Goal: Task Accomplishment & Management: Manage account settings

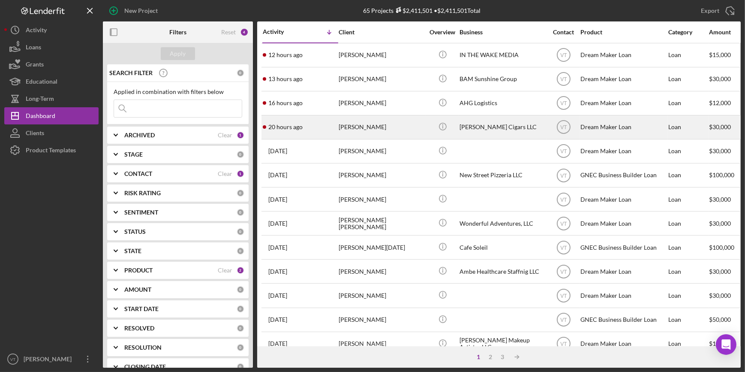
click at [309, 127] on div "20 hours ago Binyam Tsehaye" at bounding box center [300, 127] width 75 height 23
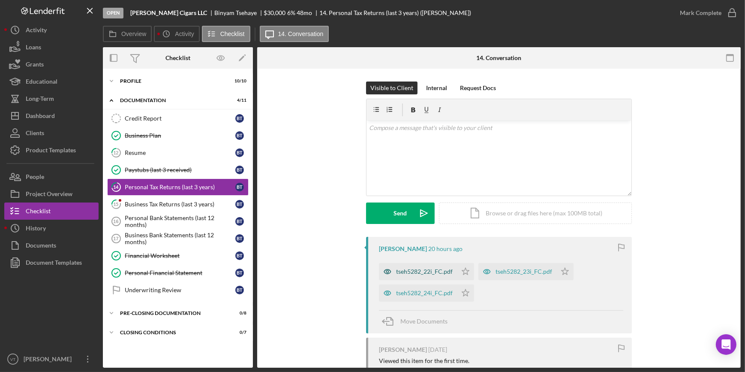
click at [421, 267] on div "tseh5282_22i_FC.pdf" at bounding box center [418, 271] width 78 height 17
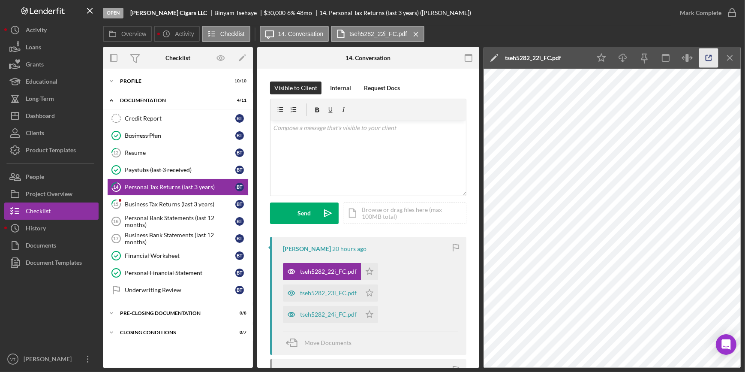
click at [709, 55] on polyline "button" at bounding box center [710, 56] width 2 height 2
click at [365, 273] on icon "Icon/Star" at bounding box center [369, 271] width 17 height 17
click at [368, 290] on icon "Icon/Star" at bounding box center [369, 292] width 17 height 17
click at [369, 312] on polygon "button" at bounding box center [369, 313] width 7 height 7
click at [711, 56] on icon "button" at bounding box center [708, 57] width 19 height 19
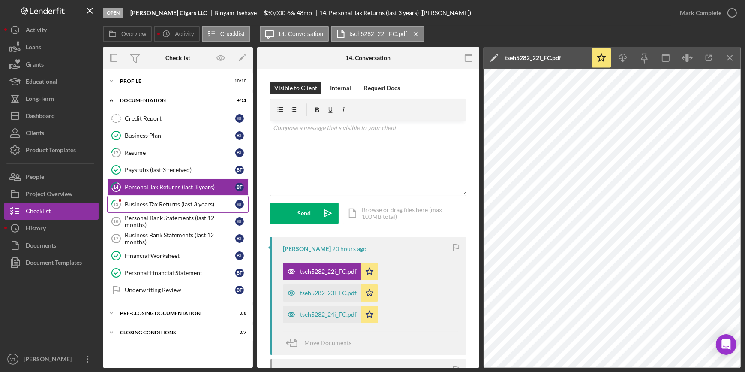
click at [162, 205] on div "Business Tax Returns (last 3 years)" at bounding box center [180, 204] width 111 height 7
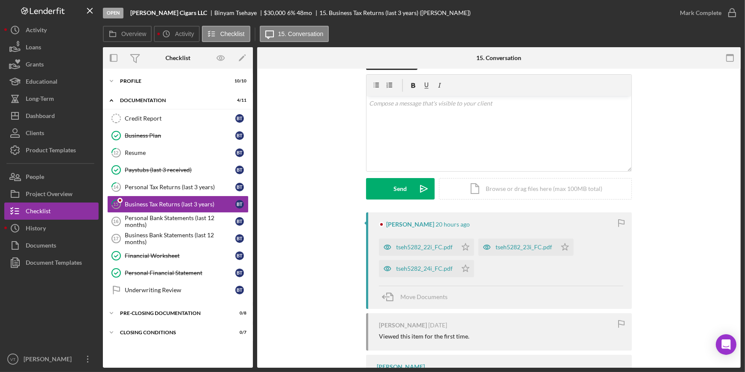
scroll to position [78, 0]
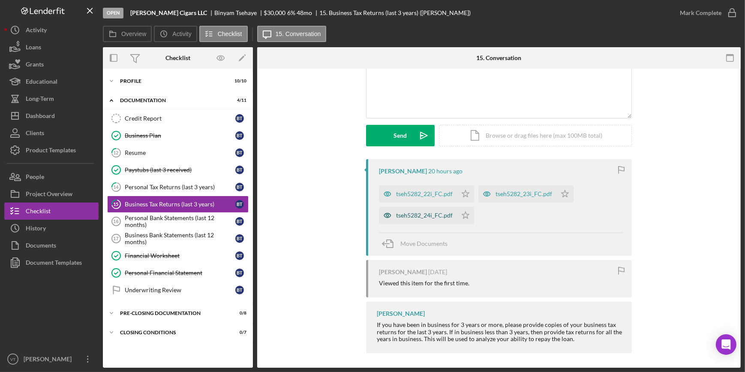
click at [420, 213] on div "tseh5282_24i_FC.pdf" at bounding box center [424, 215] width 57 height 7
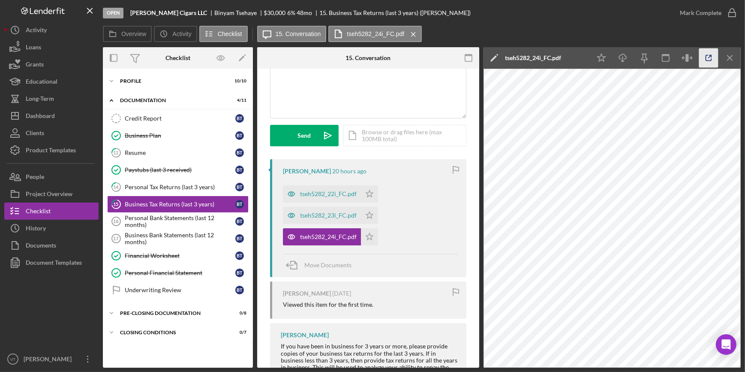
click at [704, 54] on icon "button" at bounding box center [708, 57] width 19 height 19
click at [686, 11] on div "Mark Complete" at bounding box center [701, 12] width 42 height 17
click at [368, 234] on icon "Icon/Star" at bounding box center [369, 236] width 17 height 17
click at [685, 16] on div "Mark Complete" at bounding box center [701, 12] width 42 height 17
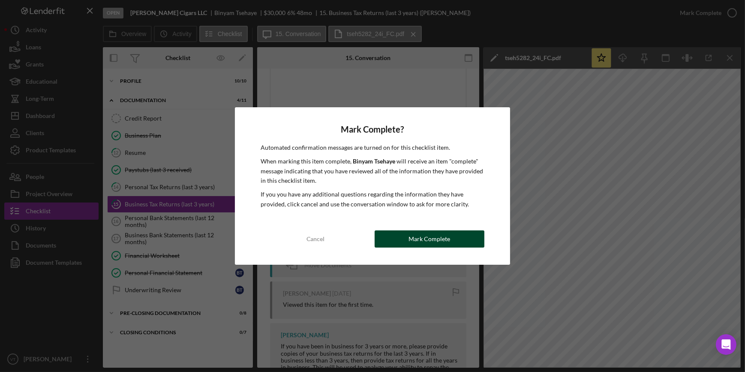
click at [420, 233] on div "Mark Complete" at bounding box center [429, 238] width 42 height 17
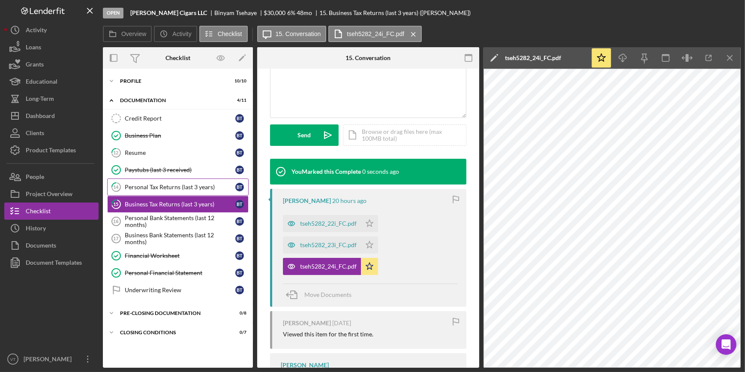
scroll to position [205, 0]
click at [153, 188] on div "Personal Tax Returns (last 3 years)" at bounding box center [180, 186] width 111 height 7
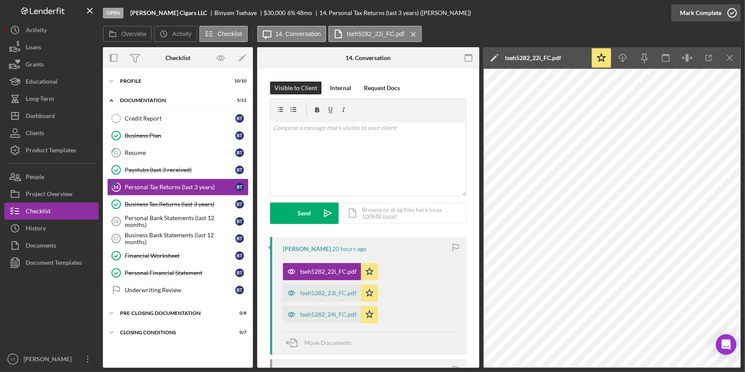
click at [690, 17] on div "Mark Complete" at bounding box center [701, 12] width 42 height 17
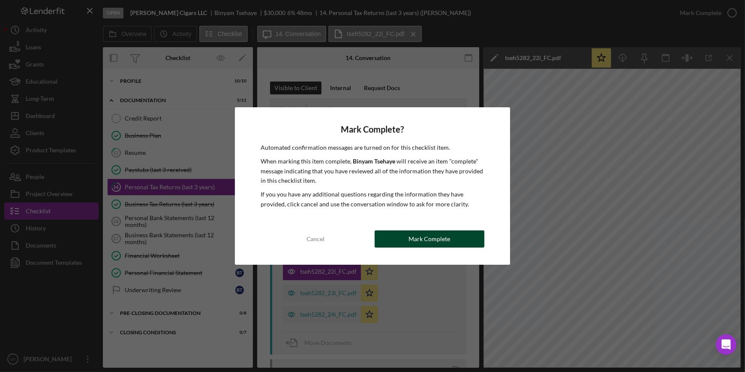
click at [420, 237] on div "Mark Complete" at bounding box center [429, 238] width 42 height 17
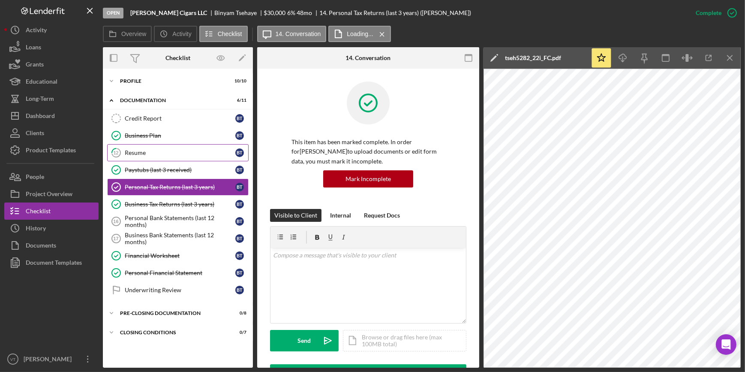
click at [163, 153] on div "Resume" at bounding box center [180, 152] width 111 height 7
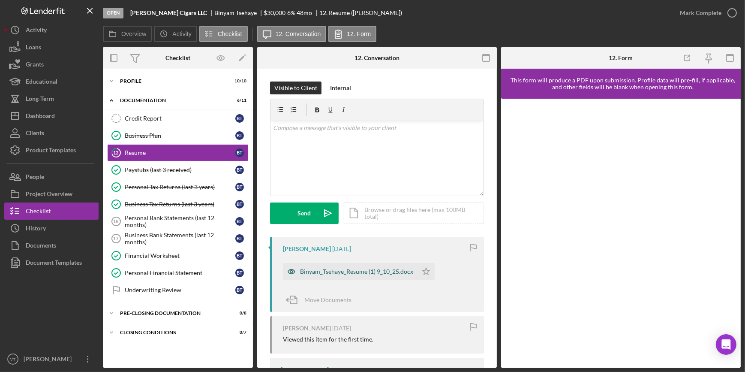
click at [338, 268] on div "Binyam_Tsehaye_Resume (1) 9_10_25.docx" at bounding box center [356, 271] width 113 height 7
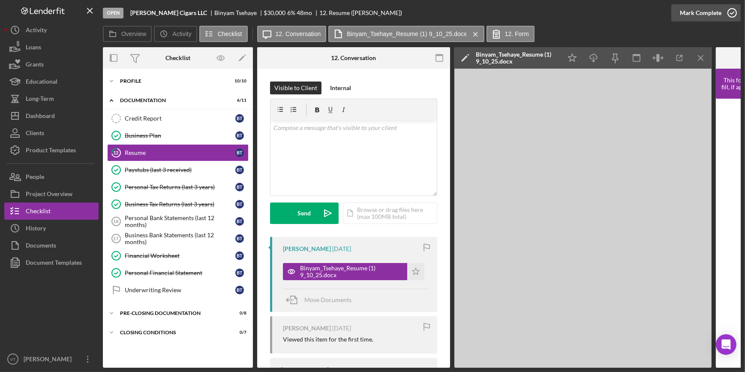
click at [716, 9] on div "Mark Complete" at bounding box center [701, 12] width 42 height 17
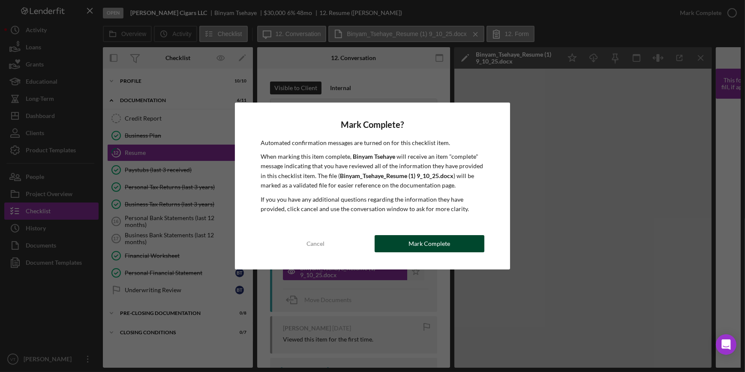
click at [416, 241] on div "Mark Complete" at bounding box center [429, 243] width 42 height 17
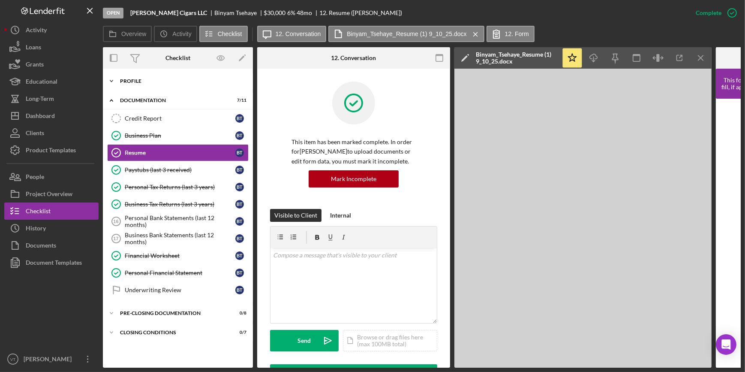
click at [114, 79] on icon "Icon/Expander" at bounding box center [111, 80] width 17 height 17
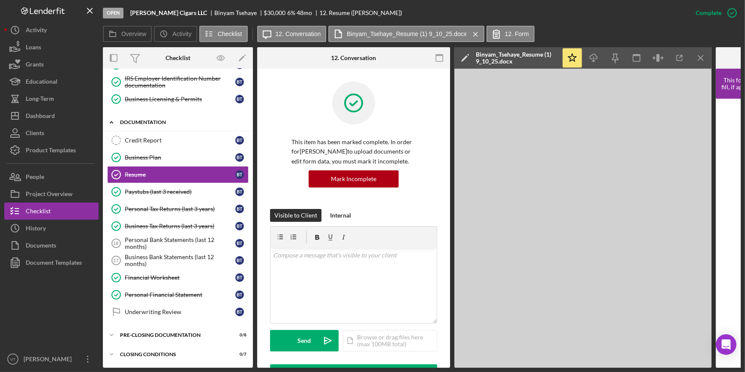
scroll to position [154, 0]
click at [63, 116] on button "Icon/Dashboard Dashboard" at bounding box center [51, 115] width 94 height 17
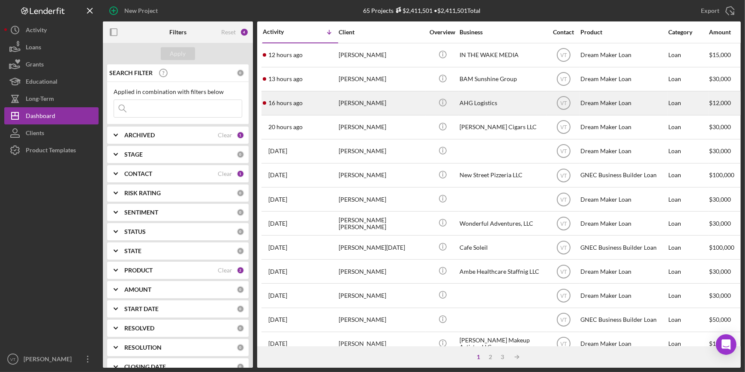
click at [330, 99] on div "16 hours ago Ali Gurley" at bounding box center [300, 103] width 75 height 23
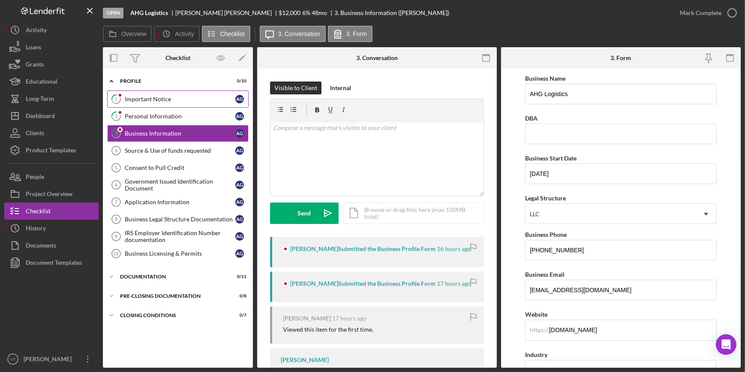
click at [189, 92] on link "1 Important Notice A G" at bounding box center [177, 98] width 141 height 17
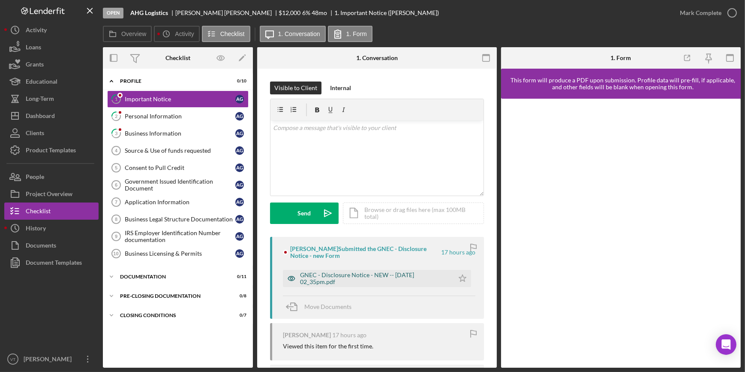
click at [353, 277] on div "GNEC - Disclosure Notice - NEW -- 2025-09-28 02_35pm.pdf" at bounding box center [375, 278] width 150 height 14
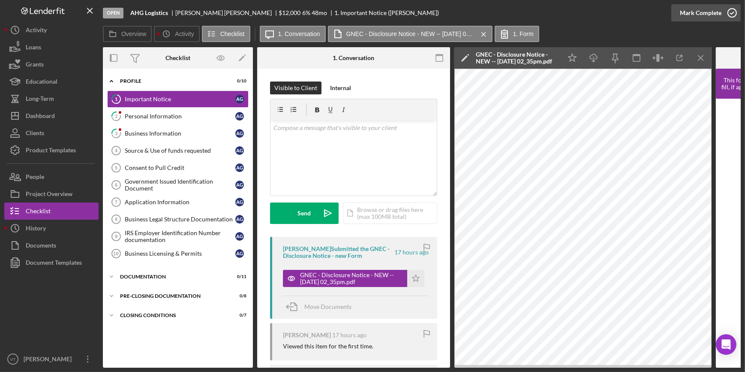
click at [693, 18] on div "Mark Complete" at bounding box center [701, 12] width 42 height 17
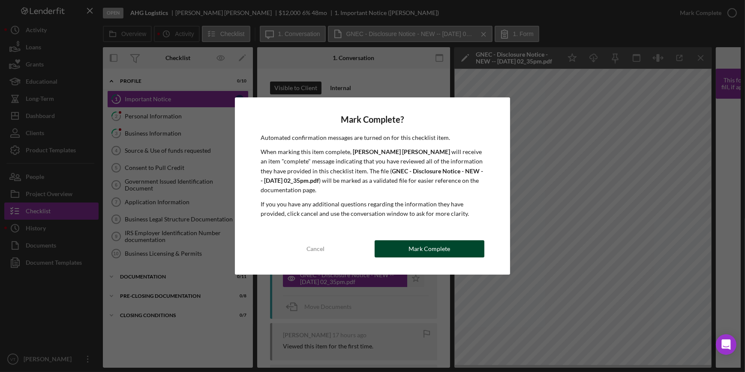
click at [444, 252] on div "Mark Complete" at bounding box center [429, 248] width 42 height 17
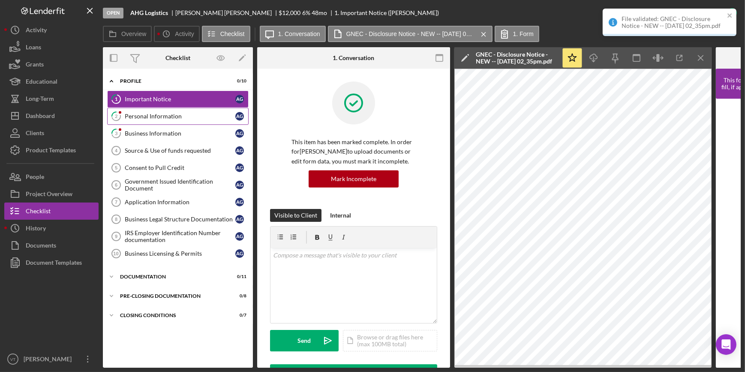
click at [149, 115] on div "Personal Information" at bounding box center [180, 116] width 111 height 7
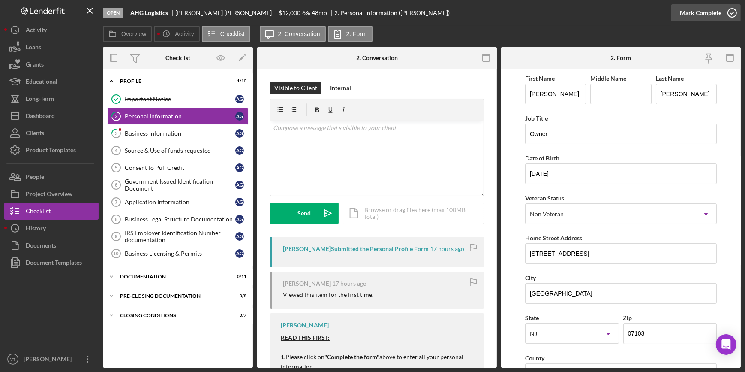
click at [691, 20] on div "Mark Complete" at bounding box center [701, 12] width 42 height 17
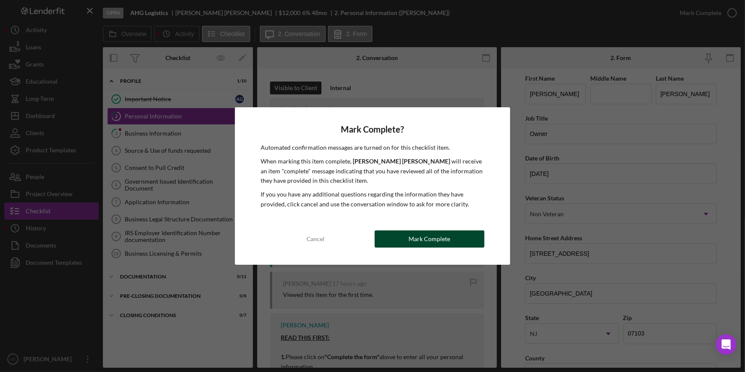
click at [437, 236] on div "Mark Complete" at bounding box center [429, 238] width 42 height 17
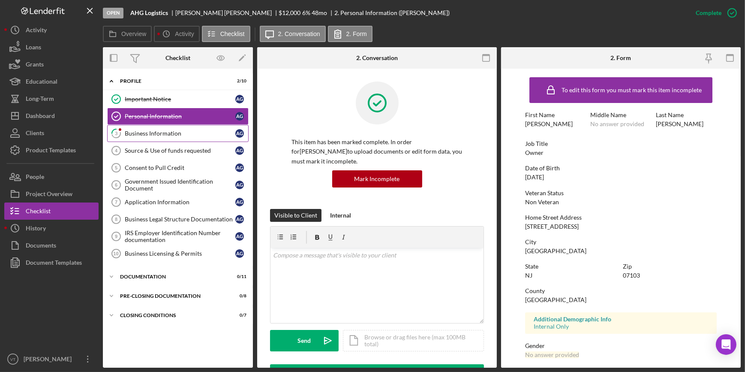
click at [185, 134] on div "Business Information" at bounding box center [180, 133] width 111 height 7
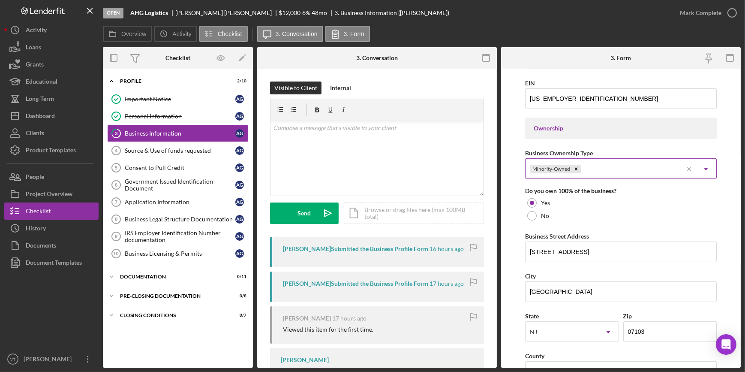
scroll to position [351, 0]
click at [713, 12] on div "Mark Complete" at bounding box center [701, 12] width 42 height 17
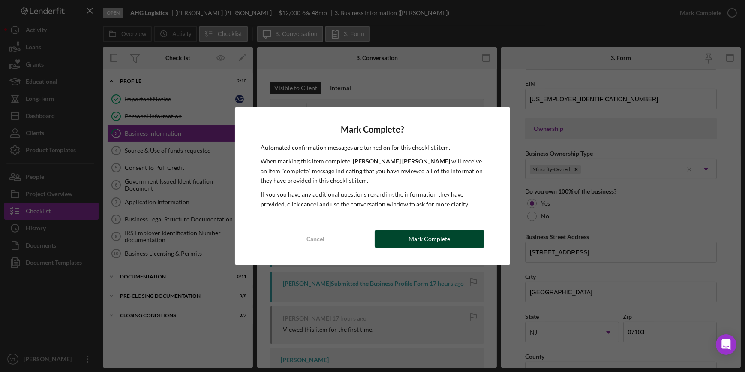
click at [429, 240] on div "Mark Complete" at bounding box center [429, 238] width 42 height 17
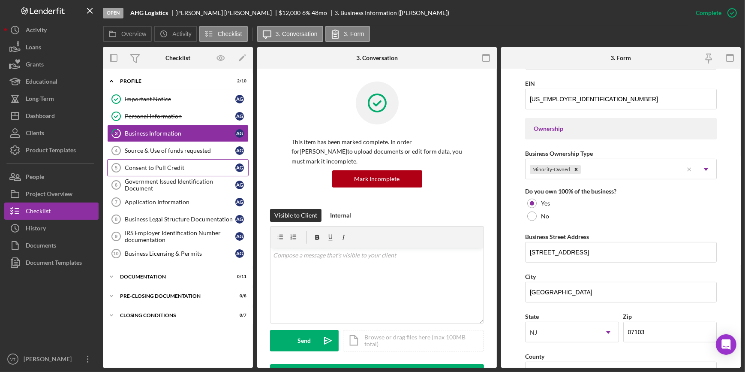
scroll to position [240, 0]
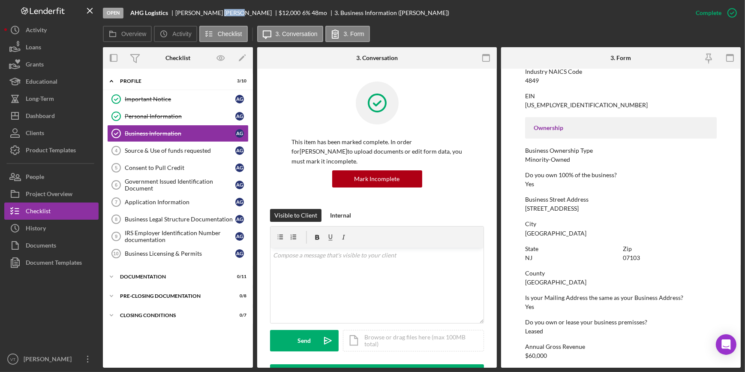
drag, startPoint x: 202, startPoint y: 12, endPoint x: 185, endPoint y: 12, distance: 17.6
click at [185, 12] on div "Ali Gurley" at bounding box center [227, 12] width 104 height 7
copy div "Gurley"
click at [39, 114] on div "Dashboard" at bounding box center [40, 116] width 29 height 19
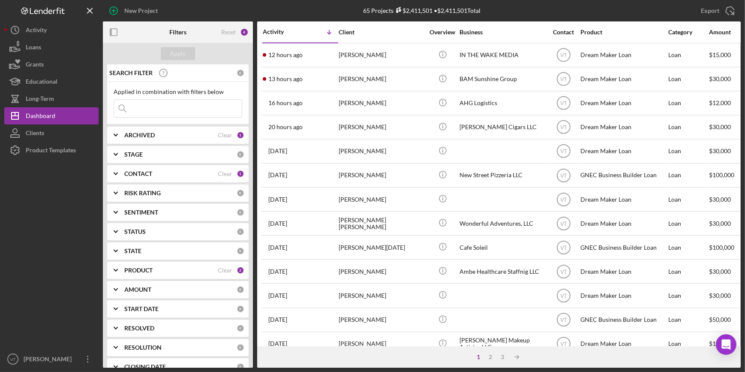
click at [166, 110] on input at bounding box center [178, 108] width 128 height 17
paste input "Gurley"
type input "Gurley"
click at [117, 128] on icon "Icon/Expander" at bounding box center [115, 134] width 21 height 21
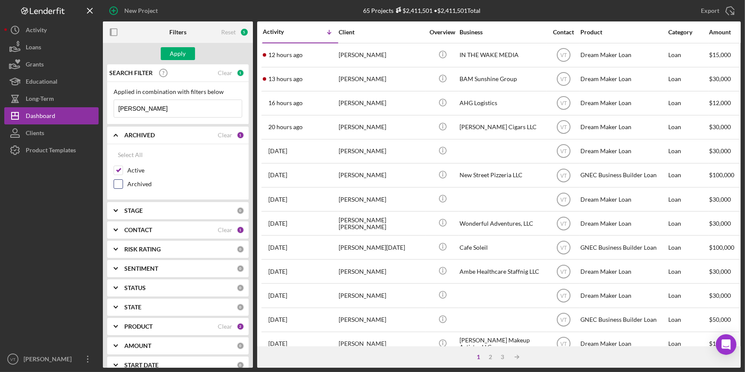
click at [117, 180] on input "Archived" at bounding box center [118, 184] width 9 height 9
click at [181, 57] on div "Apply" at bounding box center [178, 53] width 16 height 13
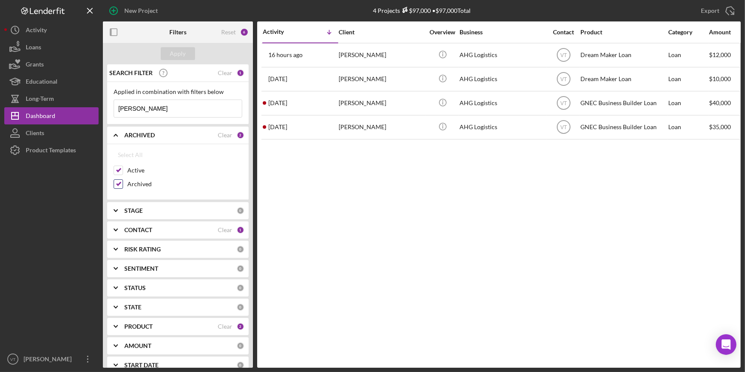
click at [119, 184] on input "Archived" at bounding box center [118, 184] width 9 height 9
checkbox input "false"
click at [223, 73] on div "Clear" at bounding box center [225, 72] width 15 height 7
click at [163, 51] on button "Apply" at bounding box center [178, 53] width 34 height 13
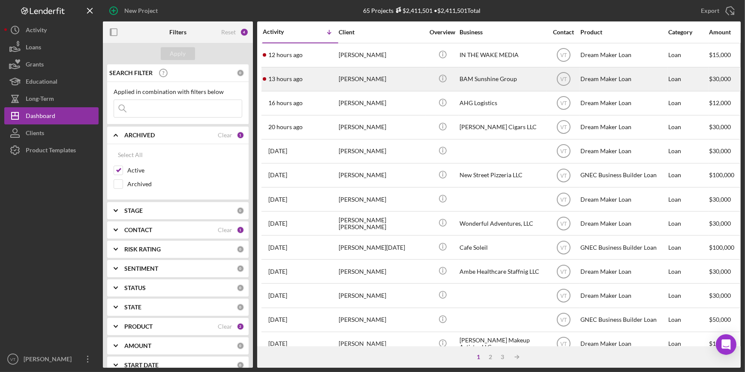
click at [309, 73] on div "13 hours ago Melissa Jenkins" at bounding box center [300, 79] width 75 height 23
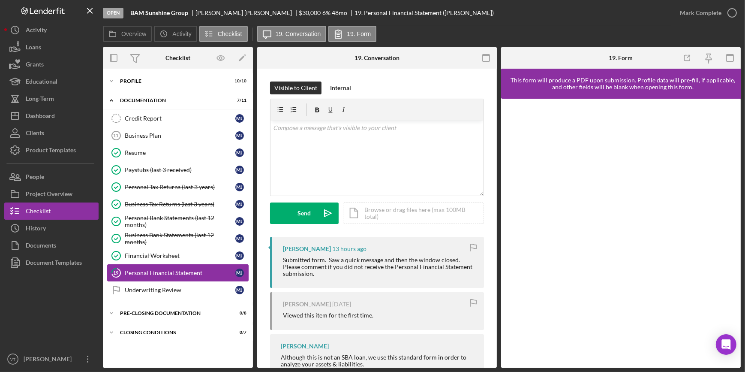
click at [153, 270] on div "Personal Financial Statement" at bounding box center [180, 272] width 111 height 7
click at [288, 129] on p at bounding box center [377, 127] width 208 height 9
click at [422, 130] on p "We did not receive the Personal Financial Statement." at bounding box center [377, 127] width 208 height 9
click at [113, 79] on icon "Icon/Expander" at bounding box center [111, 80] width 17 height 17
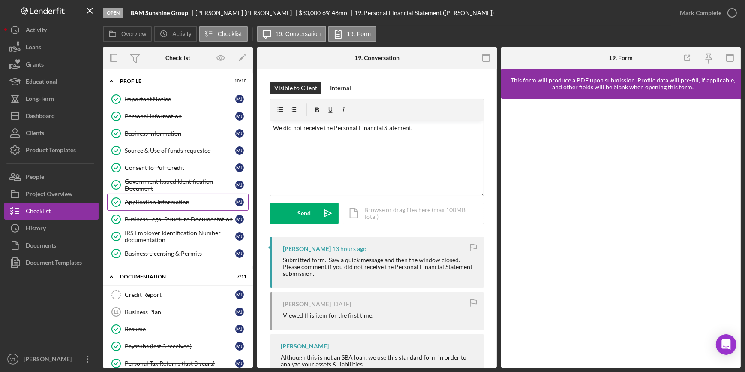
click at [158, 206] on link "Application Information Application Information M J" at bounding box center [177, 201] width 141 height 17
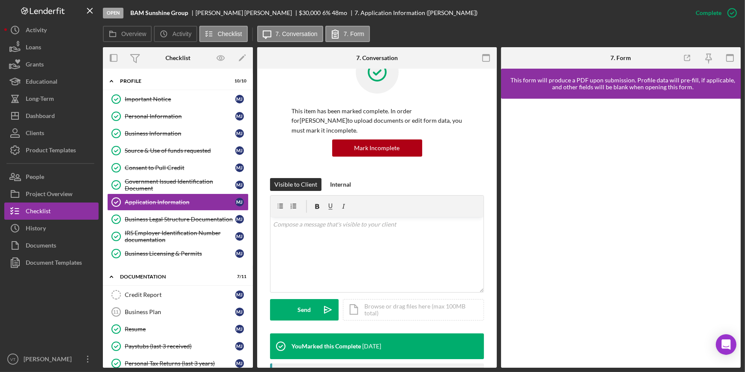
scroll to position [234, 0]
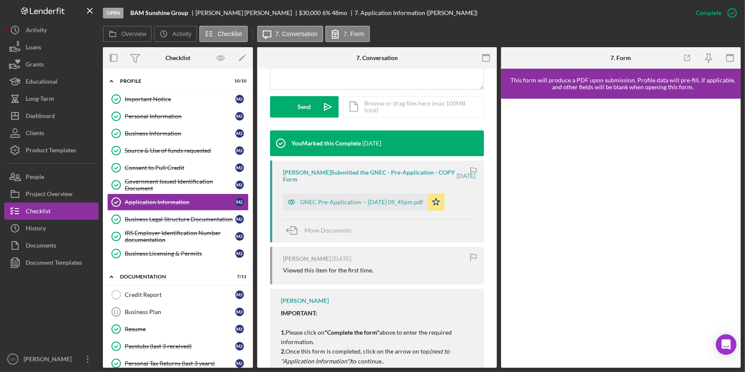
click at [333, 181] on div "Melissa Jenkins Submitted the GNEC - Pre-Application - COPY Form" at bounding box center [369, 176] width 172 height 14
click at [339, 199] on div "GNEC Pre-Application -- 2025-09-22 09_45pm.pdf" at bounding box center [361, 201] width 123 height 7
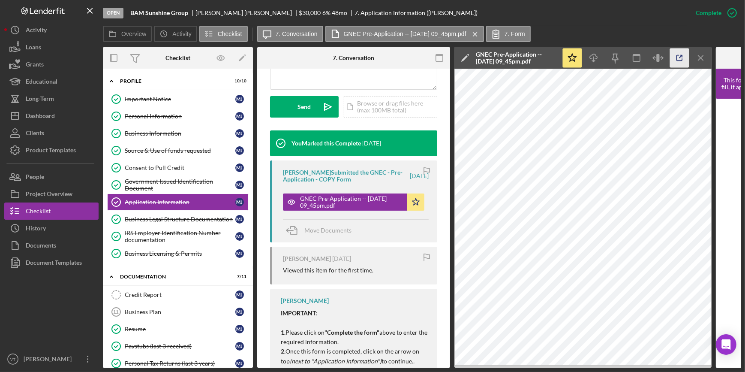
click at [678, 54] on icon "button" at bounding box center [679, 57] width 19 height 19
click at [72, 116] on button "Icon/Dashboard Dashboard" at bounding box center [51, 115] width 94 height 17
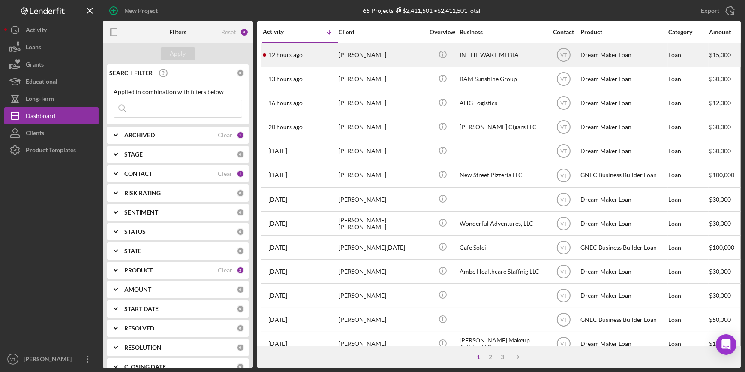
click at [331, 49] on div "12 hours ago Jamara Wakefield" at bounding box center [300, 55] width 75 height 23
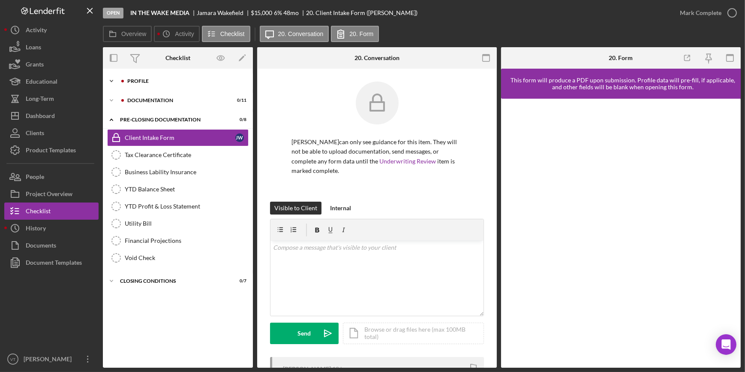
click at [109, 82] on icon "Icon/Expander" at bounding box center [111, 80] width 17 height 17
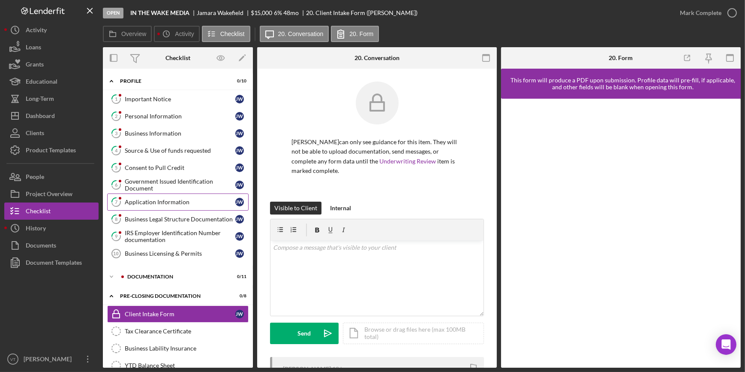
click at [184, 201] on div "Application Information" at bounding box center [180, 201] width 111 height 7
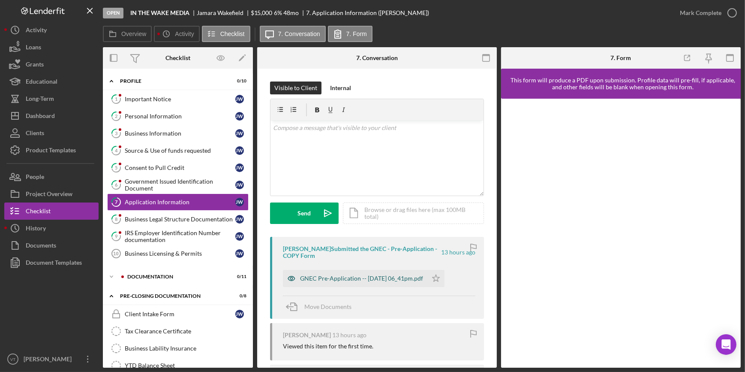
click at [342, 279] on div "GNEC Pre-Application -- [DATE] 06_41pm.pdf" at bounding box center [361, 278] width 123 height 7
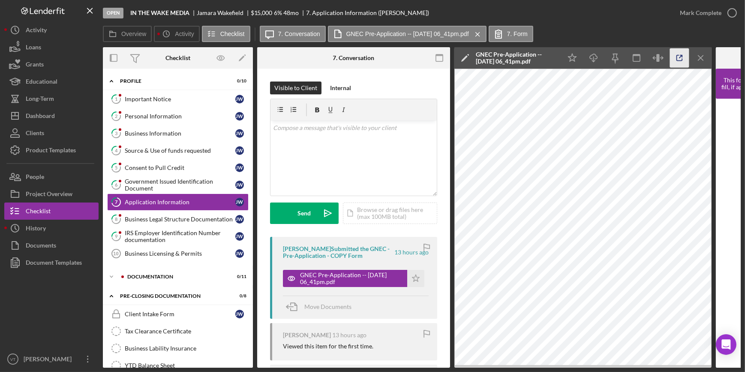
click at [678, 59] on icon "button" at bounding box center [679, 57] width 19 height 19
click at [725, 16] on icon "button" at bounding box center [731, 12] width 21 height 21
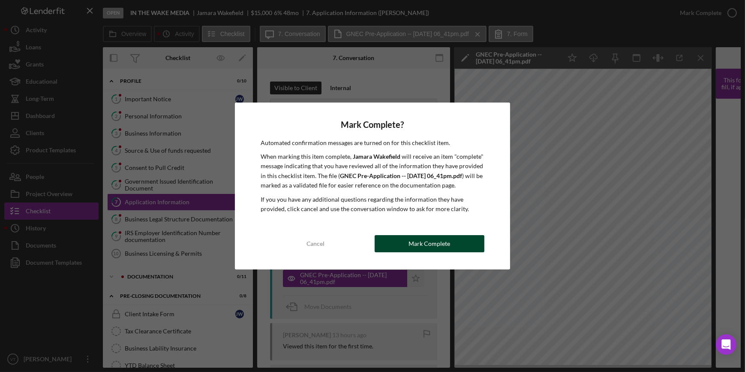
click at [438, 244] on div "Mark Complete" at bounding box center [429, 243] width 42 height 17
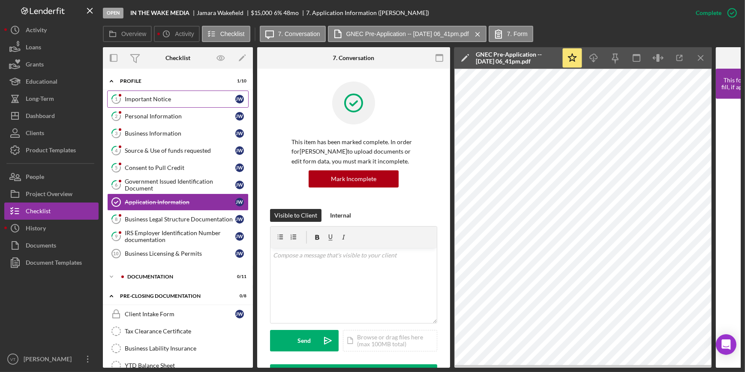
click at [147, 99] on div "Important Notice" at bounding box center [180, 99] width 111 height 7
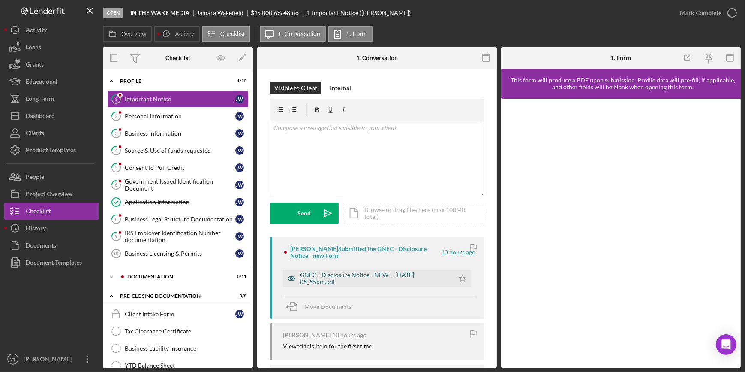
click at [327, 281] on div "GNEC - Disclosure Notice - NEW -- 2025-09-28 05_55pm.pdf" at bounding box center [375, 278] width 150 height 14
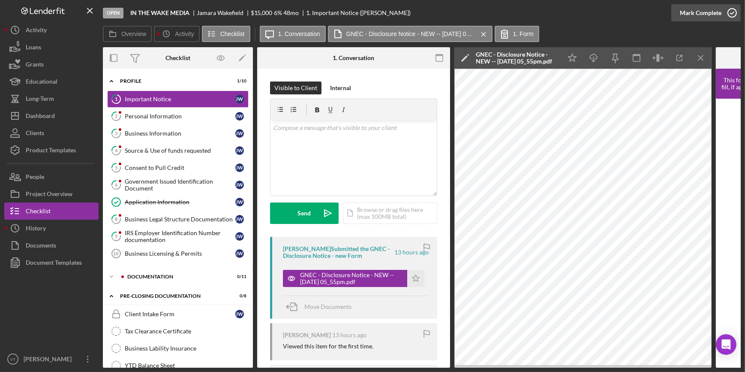
click at [677, 17] on button "Mark Complete" at bounding box center [705, 12] width 69 height 17
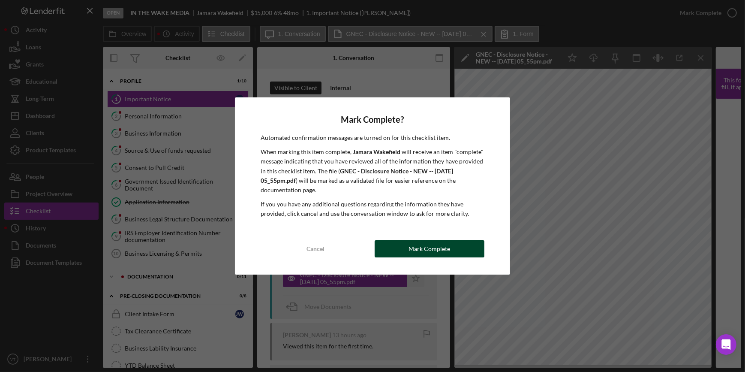
click at [394, 250] on button "Mark Complete" at bounding box center [430, 248] width 110 height 17
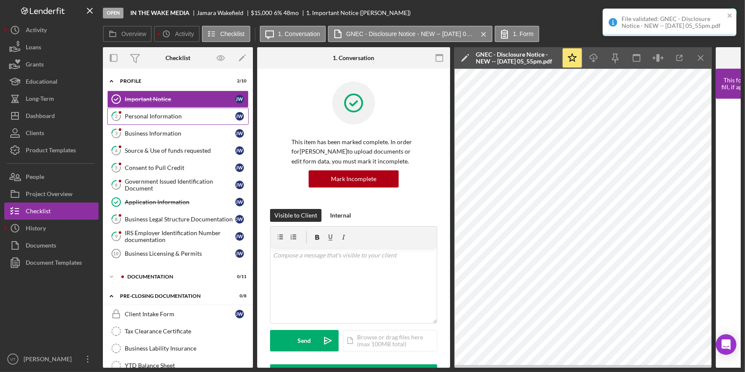
click at [154, 114] on div "Personal Information" at bounding box center [180, 116] width 111 height 7
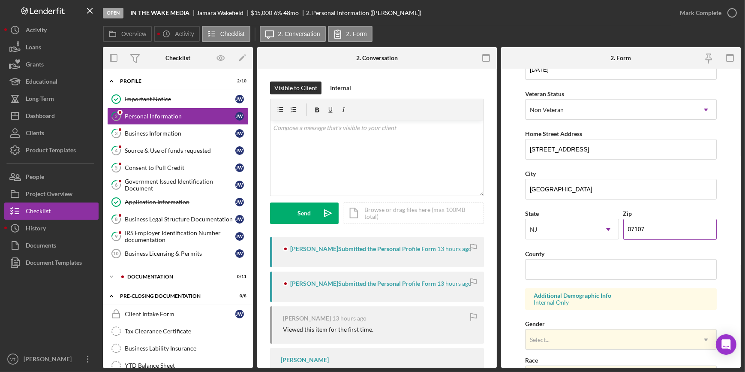
scroll to position [156, 0]
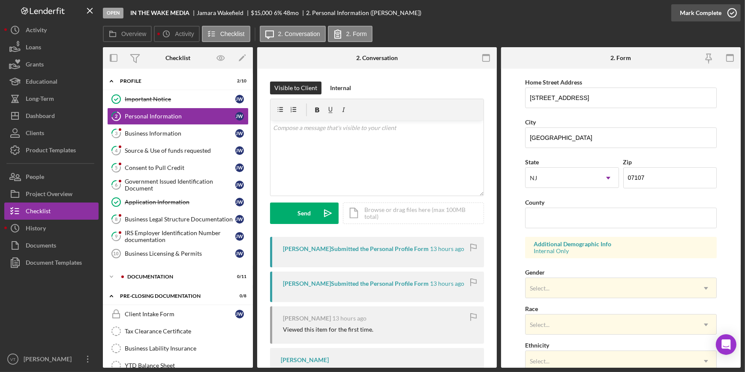
click at [680, 9] on button "Mark Complete" at bounding box center [705, 12] width 69 height 17
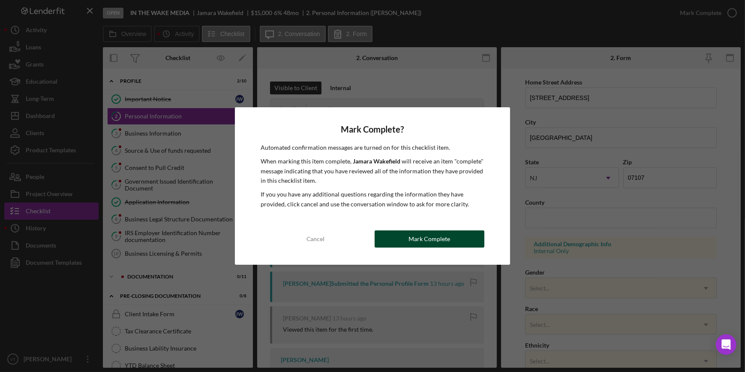
click at [401, 244] on button "Mark Complete" at bounding box center [430, 238] width 110 height 17
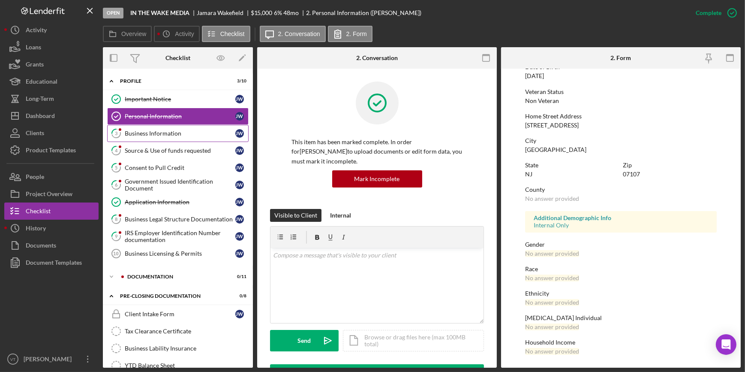
scroll to position [101, 0]
click at [167, 135] on div "Business Information" at bounding box center [180, 133] width 111 height 7
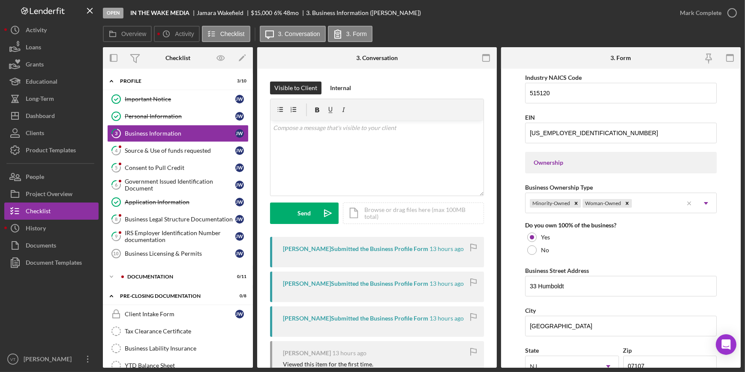
scroll to position [351, 0]
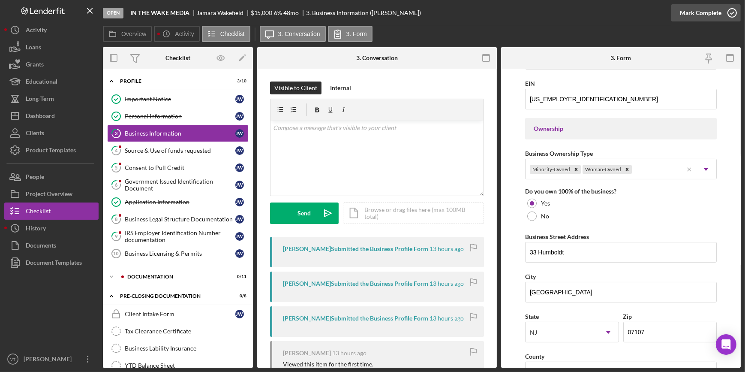
click at [704, 12] on div "Mark Complete" at bounding box center [701, 12] width 42 height 17
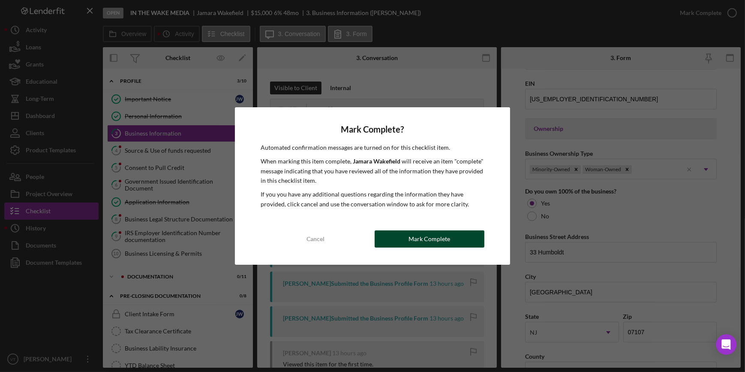
click at [438, 236] on div "Mark Complete" at bounding box center [429, 238] width 42 height 17
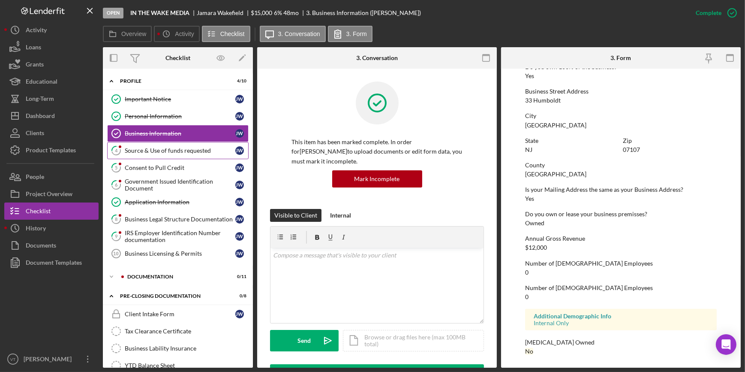
scroll to position [240, 0]
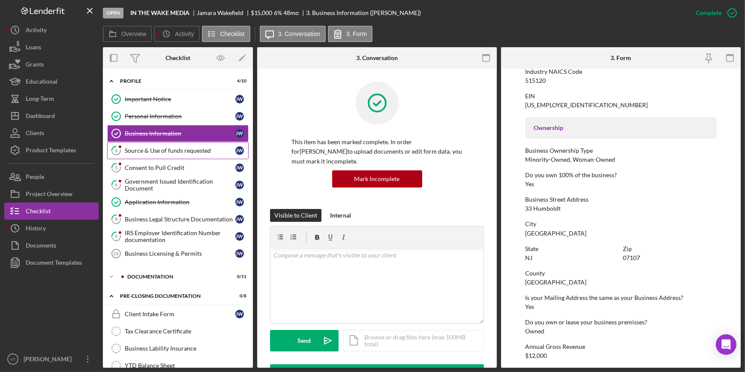
click at [197, 149] on div "Source & Use of funds requested" at bounding box center [180, 150] width 111 height 7
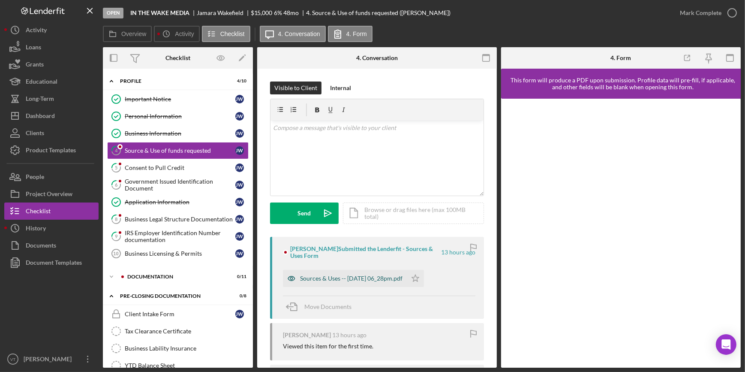
click at [373, 285] on div "Sources & Uses -- 2025-09-28 06_28pm.pdf" at bounding box center [345, 278] width 124 height 17
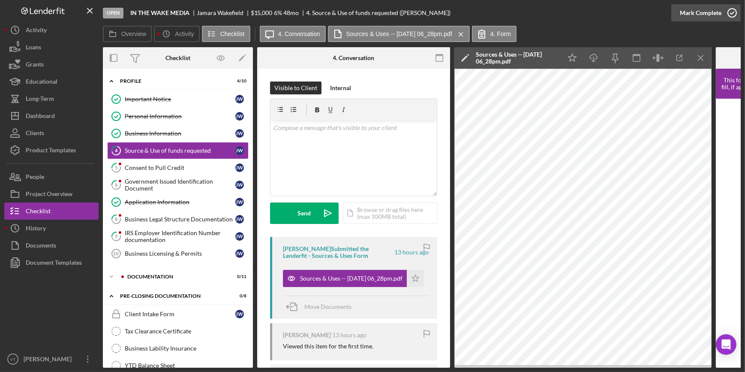
click at [703, 12] on div "Mark Complete" at bounding box center [701, 12] width 42 height 17
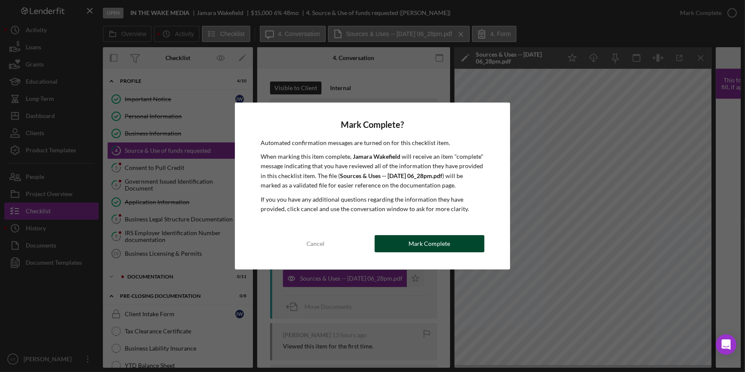
click at [435, 239] on div "Mark Complete" at bounding box center [429, 243] width 42 height 17
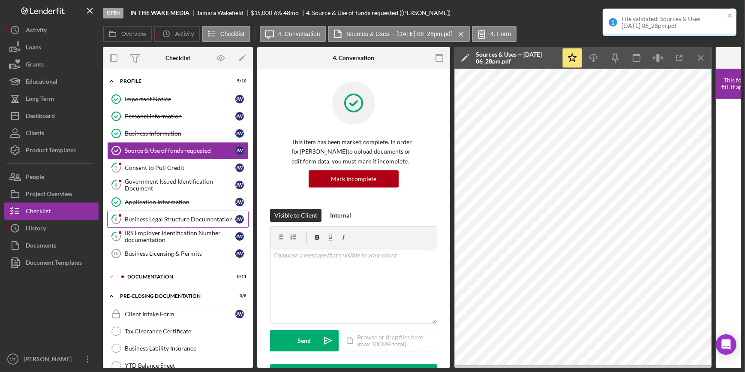
click at [171, 217] on div "Business Legal Structure Documentation" at bounding box center [180, 219] width 111 height 7
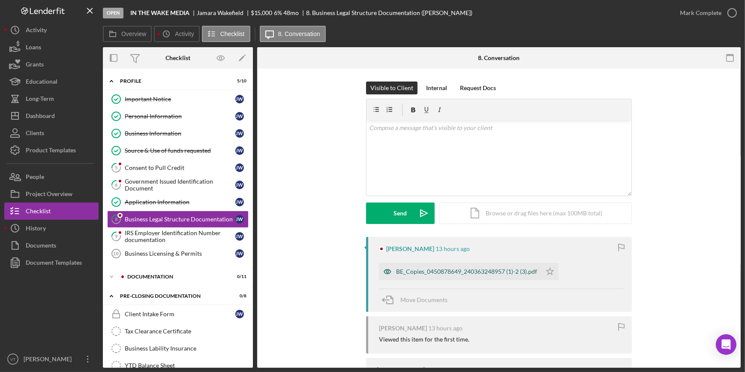
click at [453, 276] on div "BE_Copies_0450878649_240363248957 (1)-2 (3).pdf" at bounding box center [460, 271] width 162 height 17
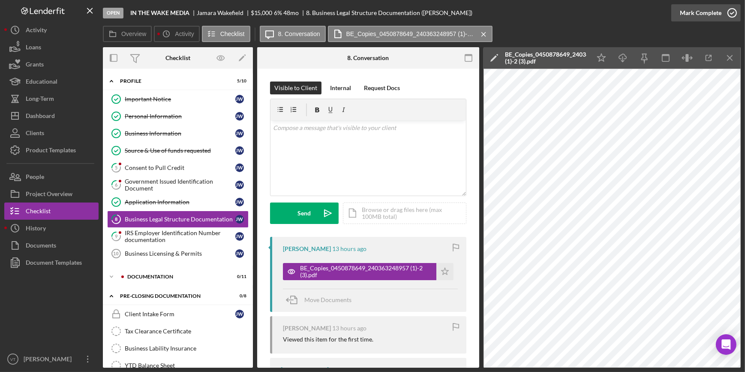
click at [697, 17] on div "Mark Complete" at bounding box center [701, 12] width 42 height 17
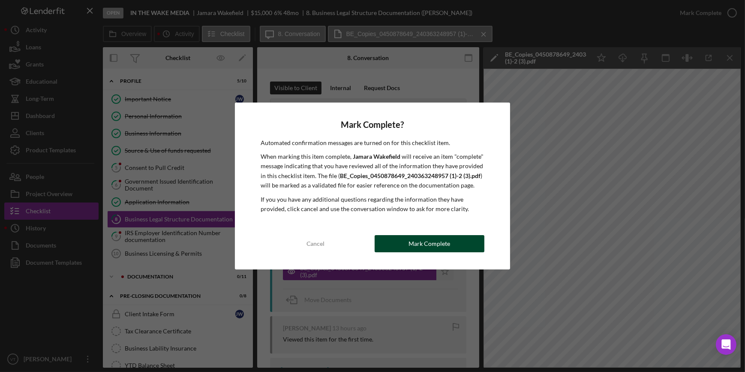
click at [415, 240] on div "Mark Complete" at bounding box center [429, 243] width 42 height 17
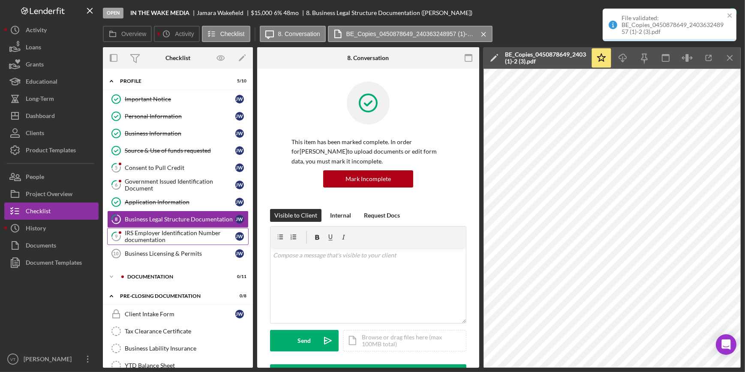
click at [156, 235] on div "IRS Employer Identification Number documentation" at bounding box center [180, 236] width 111 height 14
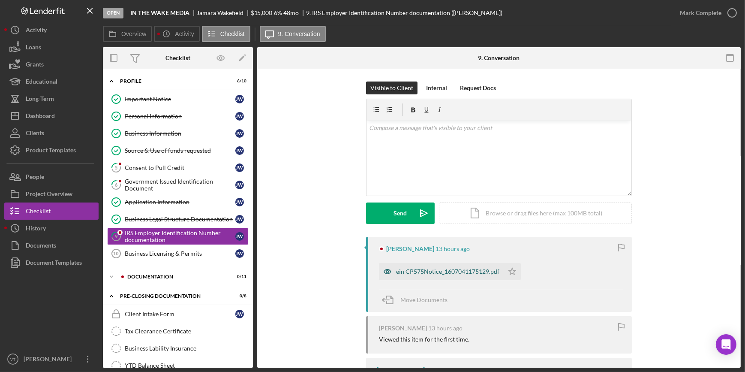
click at [424, 274] on div "ein CP575Notice_1607041175129.pdf" at bounding box center [447, 271] width 103 height 7
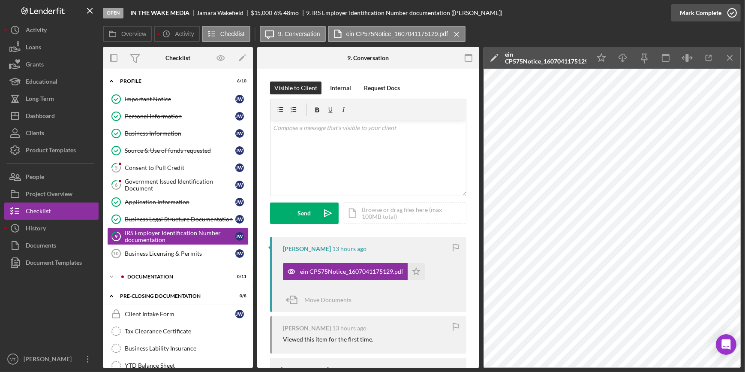
click at [701, 11] on div "Mark Complete" at bounding box center [701, 12] width 42 height 17
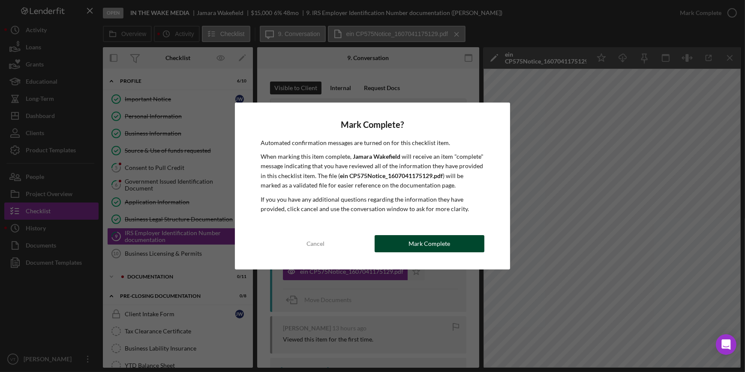
click at [437, 249] on div "Mark Complete" at bounding box center [429, 243] width 42 height 17
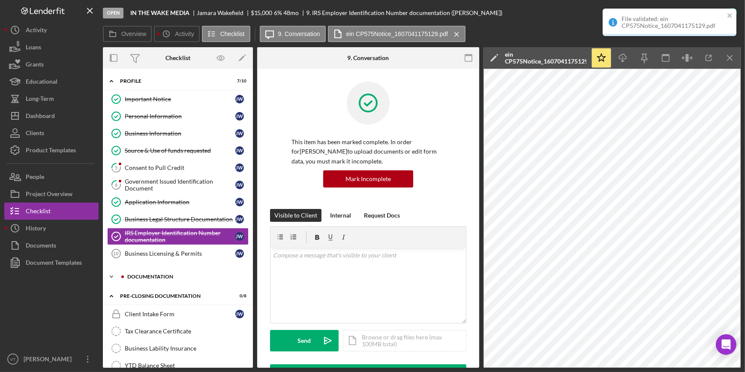
click at [118, 275] on icon "Icon/Expander" at bounding box center [111, 276] width 17 height 17
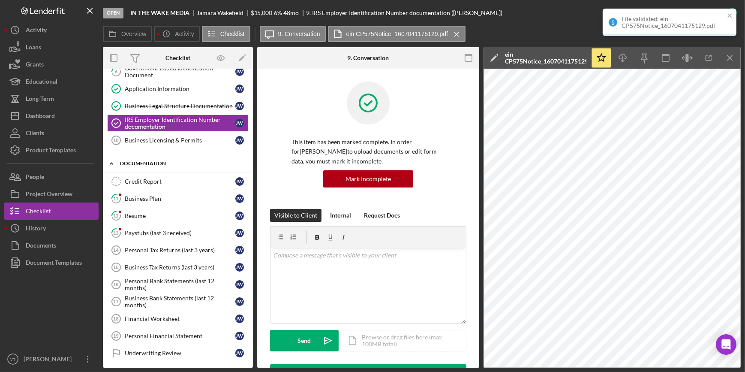
scroll to position [156, 0]
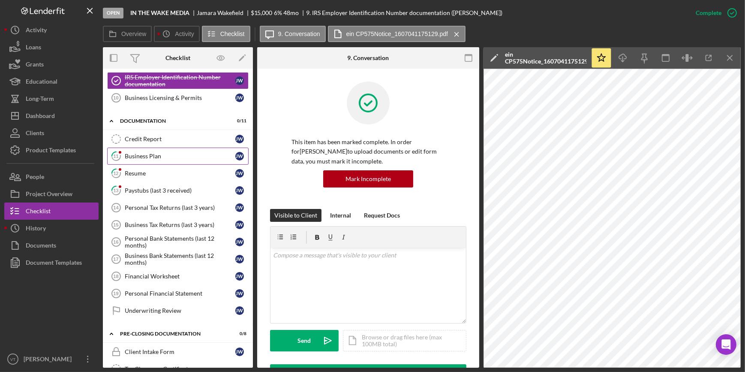
click at [160, 150] on link "11 Business Plan J W" at bounding box center [177, 155] width 141 height 17
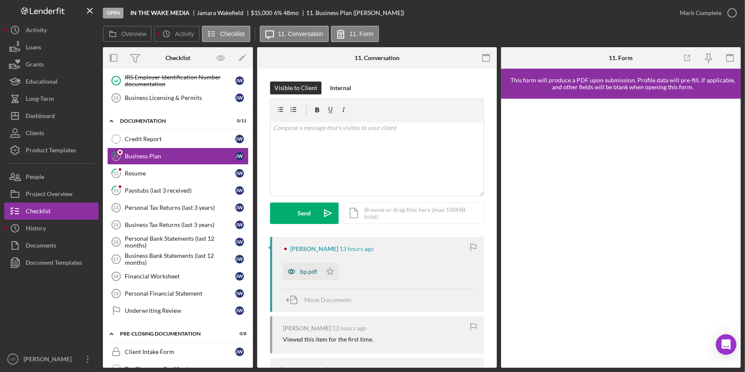
click at [305, 270] on div "bp.pdf" at bounding box center [308, 271] width 17 height 7
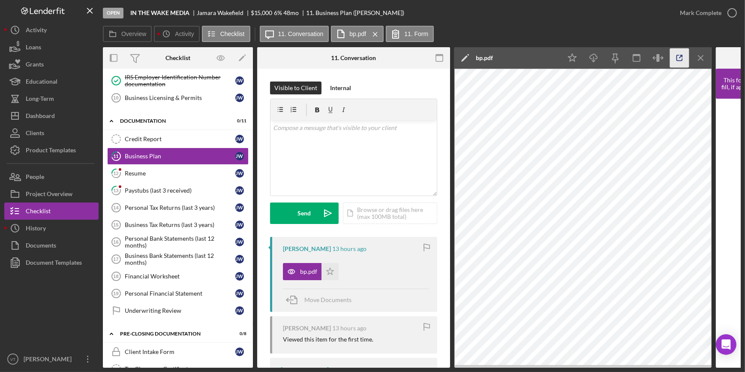
click at [677, 61] on icon "button" at bounding box center [679, 57] width 19 height 19
click at [727, 12] on icon "button" at bounding box center [731, 12] width 21 height 21
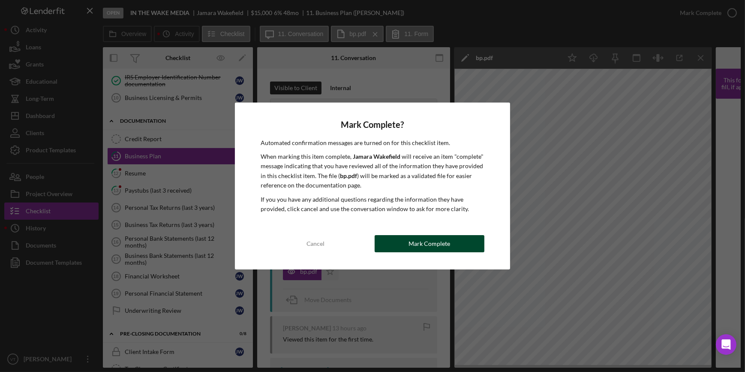
click at [415, 239] on div "Mark Complete" at bounding box center [429, 243] width 42 height 17
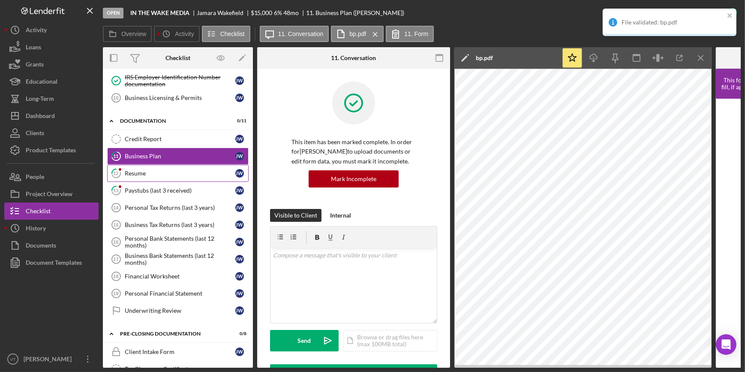
click at [185, 166] on link "12 Resume J W" at bounding box center [177, 173] width 141 height 17
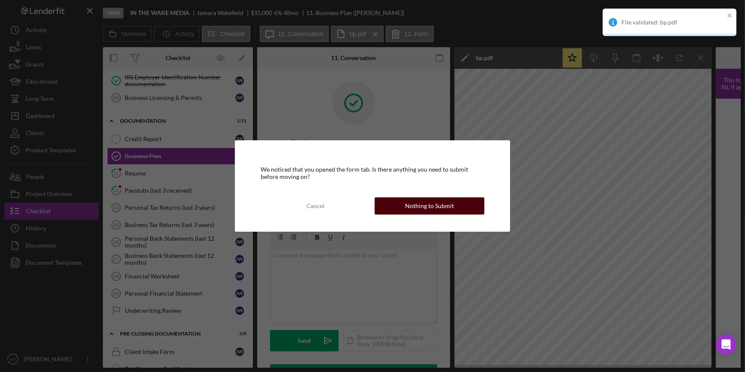
click at [385, 206] on button "Nothing to Submit" at bounding box center [430, 205] width 110 height 17
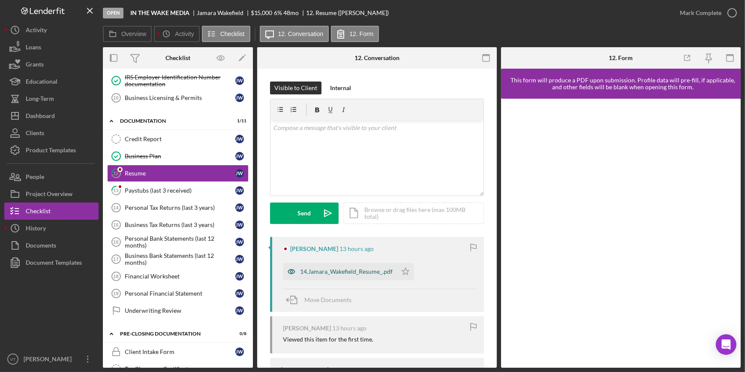
click at [353, 274] on div "14.Jamara_Wakefield_Resume_.pdf" at bounding box center [346, 271] width 93 height 7
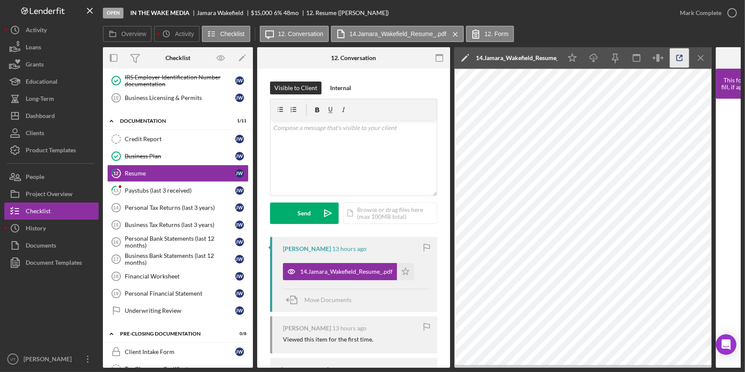
click at [678, 55] on icon "button" at bounding box center [680, 58] width 6 height 6
click at [679, 16] on button "Mark Complete" at bounding box center [705, 12] width 69 height 17
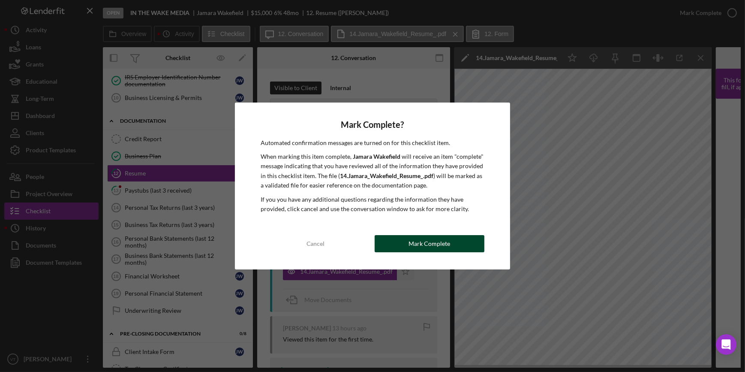
click at [412, 251] on div "Mark Complete" at bounding box center [429, 243] width 42 height 17
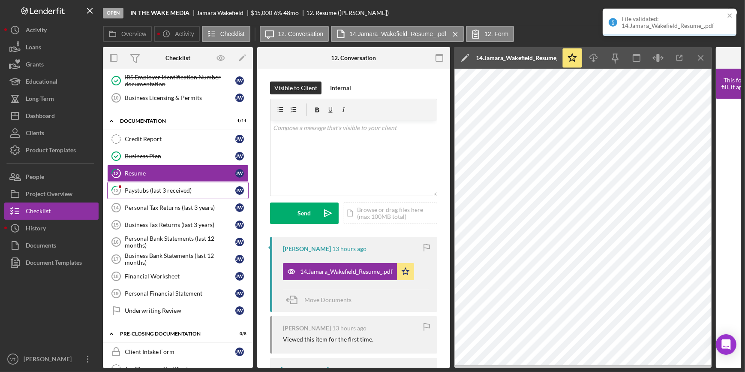
click at [179, 187] on div "Paystubs (last 3 received)" at bounding box center [180, 190] width 111 height 7
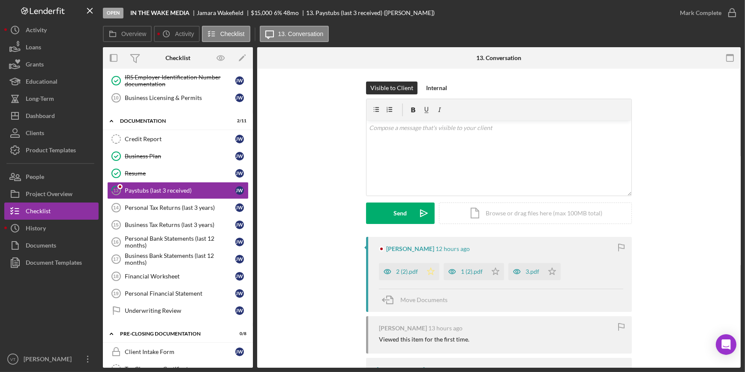
click at [431, 272] on icon "Icon/Star" at bounding box center [430, 271] width 17 height 17
click at [495, 270] on icon "Icon/Star" at bounding box center [495, 271] width 17 height 17
click at [549, 272] on icon "Icon/Star" at bounding box center [551, 271] width 17 height 17
click at [530, 269] on div "3.pdf" at bounding box center [532, 271] width 14 height 7
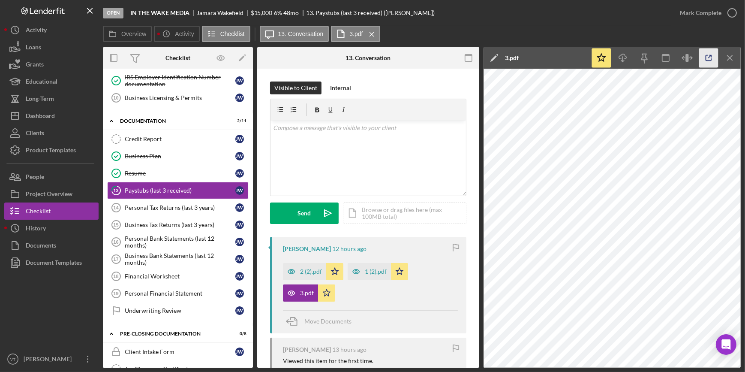
click at [704, 55] on icon "button" at bounding box center [708, 57] width 19 height 19
click at [692, 7] on div "Mark Complete" at bounding box center [701, 12] width 42 height 17
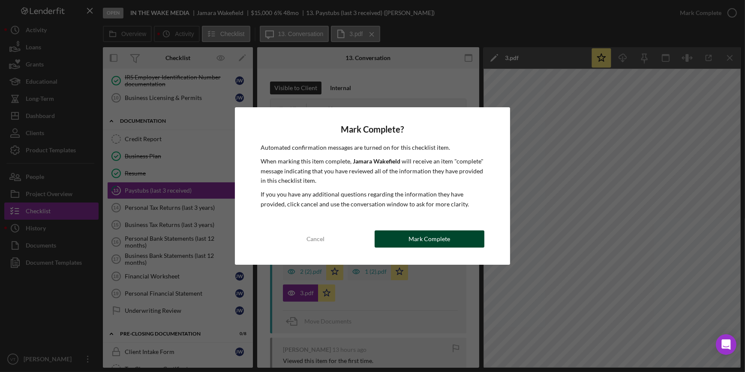
click at [426, 238] on div "Mark Complete" at bounding box center [429, 238] width 42 height 17
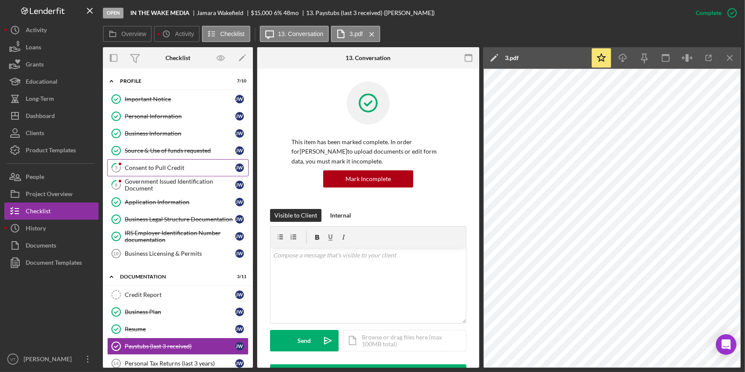
click at [153, 171] on link "5 Consent to Pull Credit J W" at bounding box center [177, 167] width 141 height 17
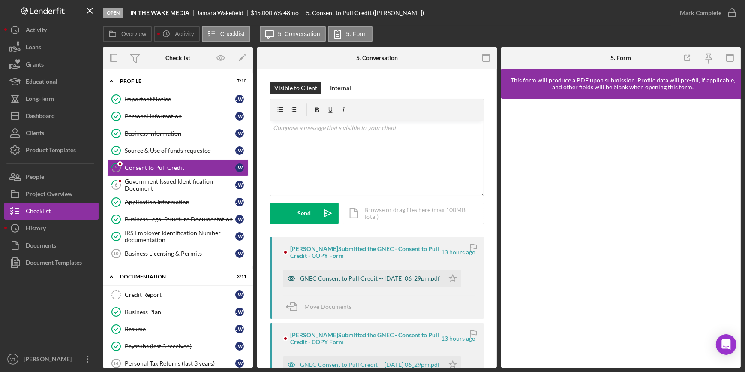
click at [312, 277] on div "GNEC Consent to Pull Credit -- 2025-09-28 06_29pm.pdf" at bounding box center [370, 278] width 140 height 7
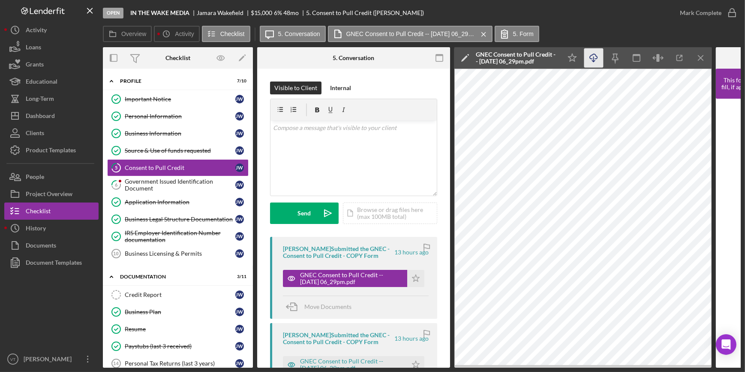
click at [596, 56] on icon "Icon/Download" at bounding box center [593, 57] width 19 height 19
click at [413, 277] on icon "Icon/Star" at bounding box center [415, 278] width 17 height 17
click at [693, 13] on div "Mark Complete" at bounding box center [701, 12] width 42 height 17
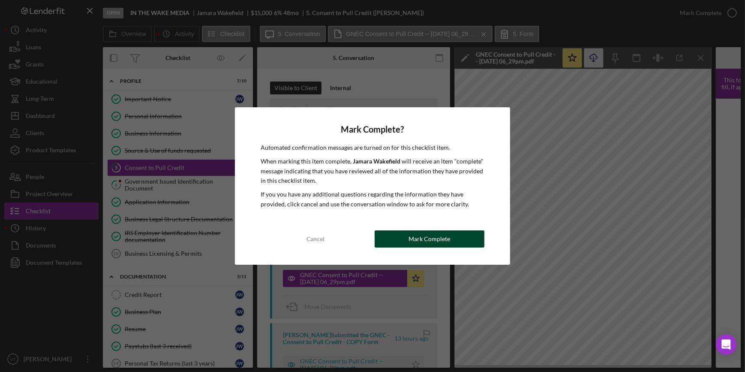
click at [430, 236] on div "Mark Complete" at bounding box center [429, 238] width 42 height 17
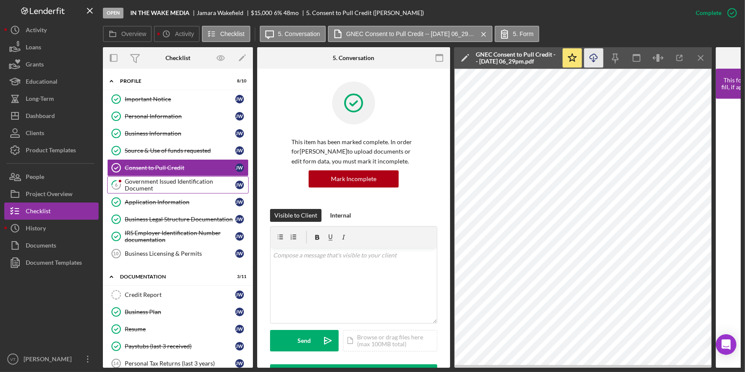
click at [160, 183] on div "Government Issued Identification Document" at bounding box center [180, 185] width 111 height 14
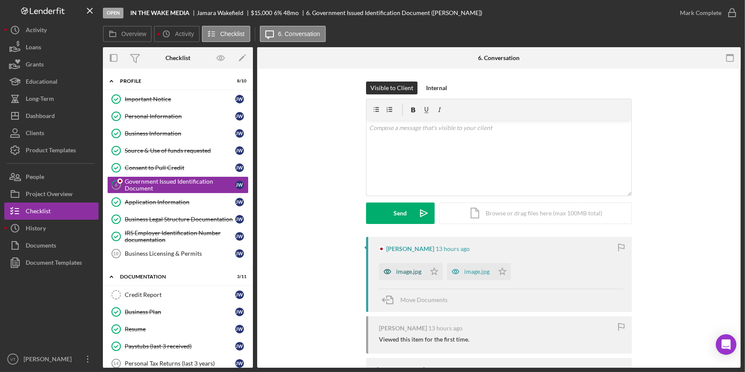
click at [397, 267] on div "image.jpg" at bounding box center [402, 271] width 47 height 17
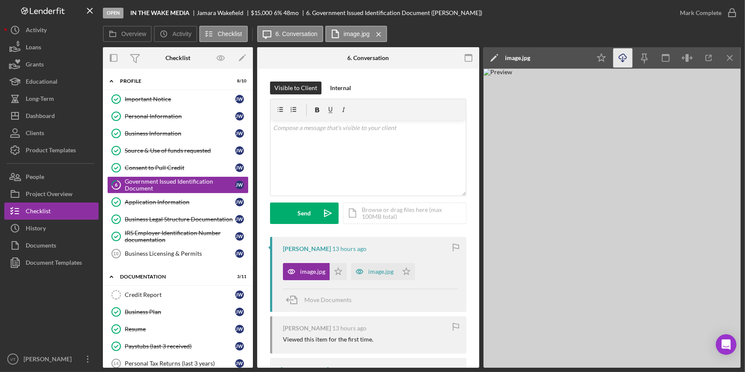
click at [619, 57] on icon "button" at bounding box center [622, 56] width 7 height 5
click at [531, 10] on div "Open IN THE WAKE MEDIA Jamara Wakefield $15,000 $15,000 6 % 48 mo 6. Government…" at bounding box center [387, 13] width 568 height 26
click at [720, 8] on div "Mark Complete" at bounding box center [701, 12] width 42 height 17
click at [331, 270] on icon "Icon/Star" at bounding box center [338, 271] width 17 height 17
click at [678, 12] on button "Mark Complete" at bounding box center [705, 12] width 69 height 17
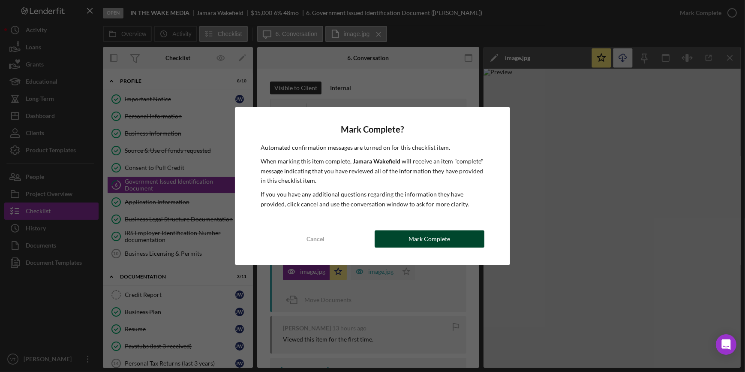
click at [446, 235] on div "Mark Complete" at bounding box center [429, 238] width 42 height 17
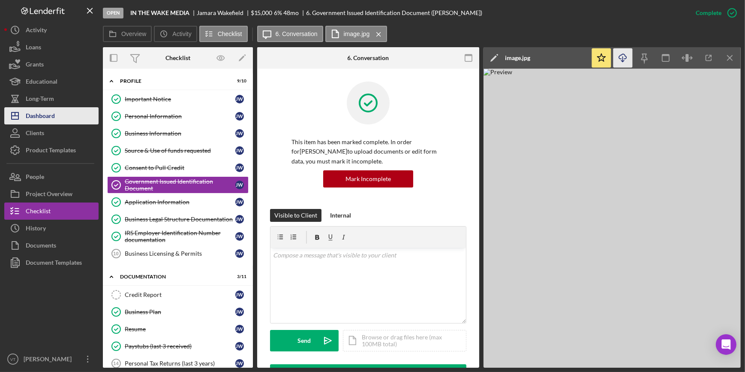
click at [51, 116] on div "Dashboard" at bounding box center [40, 116] width 29 height 19
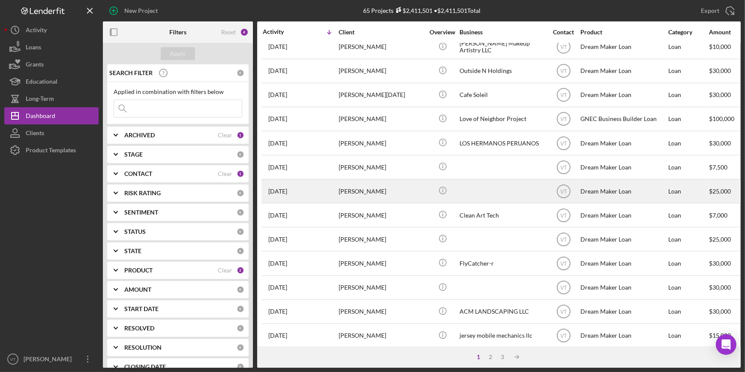
scroll to position [310, 0]
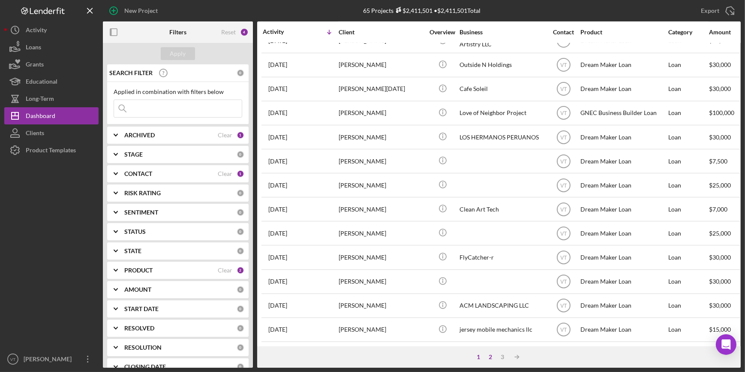
click at [489, 356] on div "2" at bounding box center [490, 356] width 12 height 7
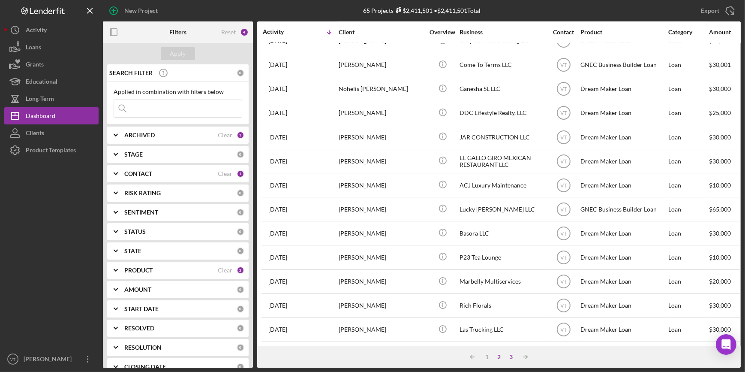
click at [510, 355] on div "3" at bounding box center [511, 356] width 12 height 7
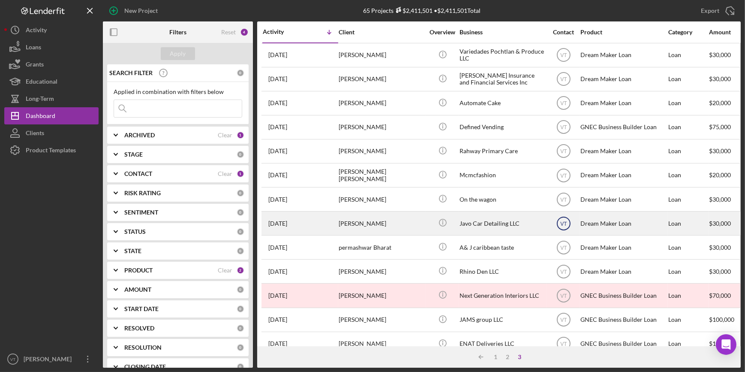
scroll to position [0, 0]
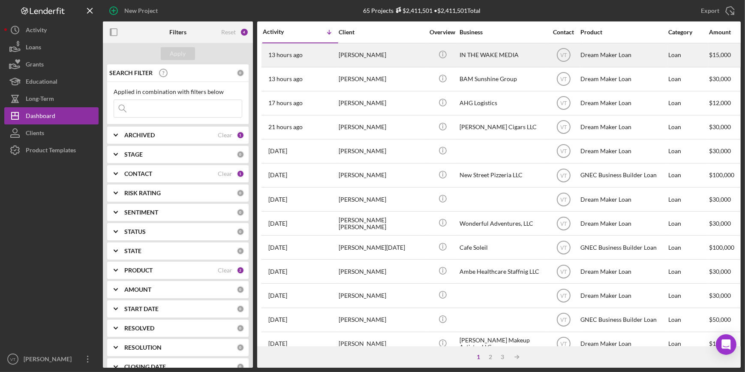
click at [381, 60] on div "[PERSON_NAME]" at bounding box center [382, 55] width 86 height 23
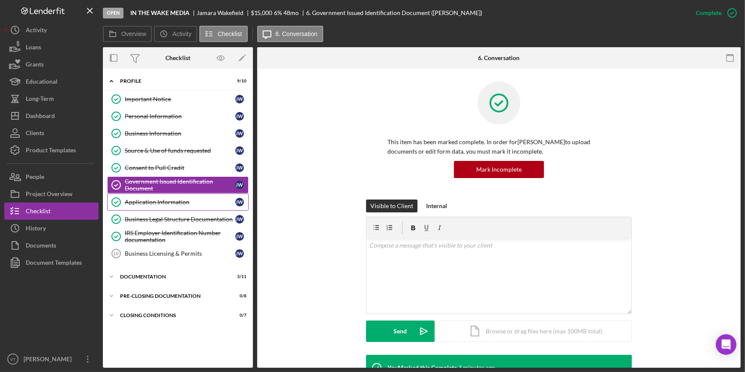
click at [157, 194] on link "Application Information Application Information J W" at bounding box center [177, 201] width 141 height 17
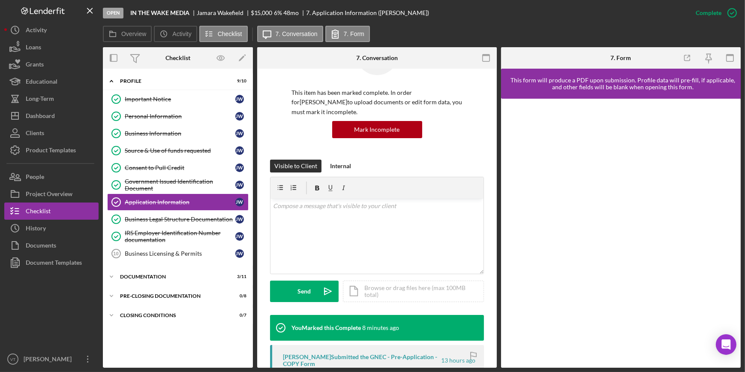
scroll to position [156, 0]
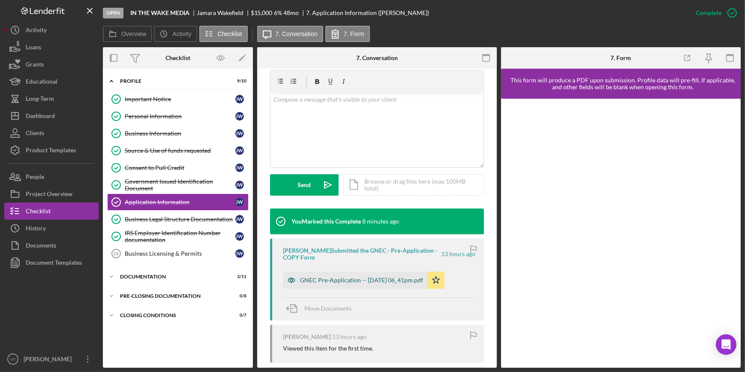
click at [405, 281] on div "GNEC Pre-Application -- [DATE] 06_41pm.pdf" at bounding box center [361, 279] width 123 height 7
